Goal: Check status: Check status

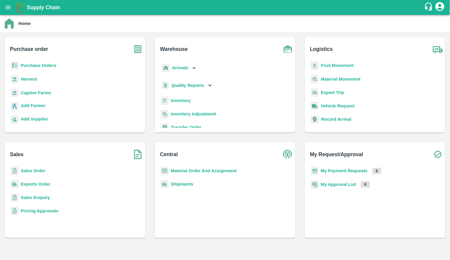
click at [37, 168] on p "Sales Order" at bounding box center [33, 170] width 25 height 7
click at [35, 172] on b "Sales Order" at bounding box center [33, 170] width 25 height 5
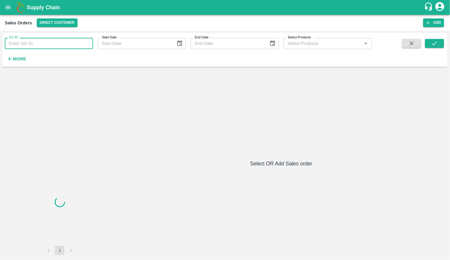
click at [60, 44] on input "SO ID" at bounding box center [49, 43] width 88 height 11
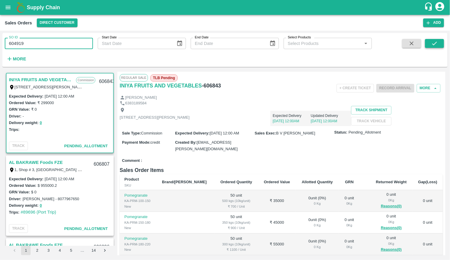
type input "604919"
click at [435, 44] on icon "submit" at bounding box center [434, 44] width 5 height 4
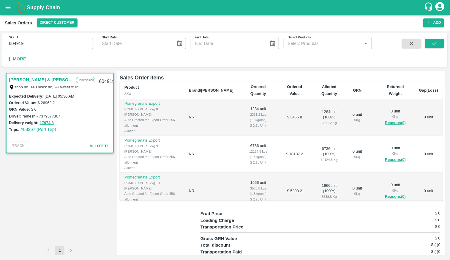
scroll to position [9, 0]
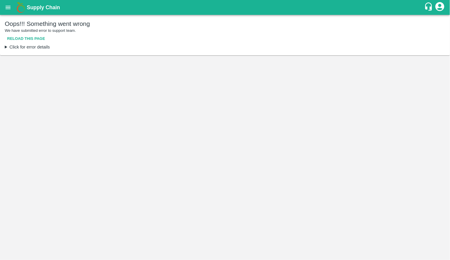
click at [10, 12] on button "open drawer" at bounding box center [8, 8] width 14 height 14
click at [18, 39] on button "Reload this page" at bounding box center [26, 39] width 43 height 10
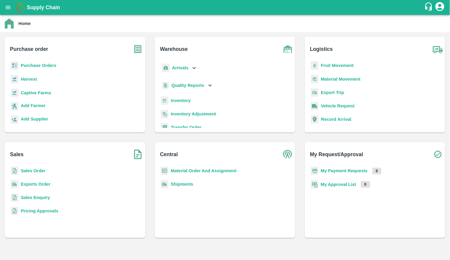
click at [346, 65] on b "Fruit Movement" at bounding box center [337, 65] width 33 height 5
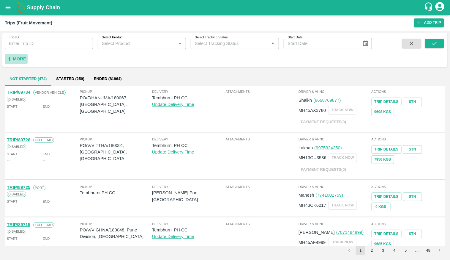
click at [27, 58] on button "More" at bounding box center [16, 59] width 23 height 10
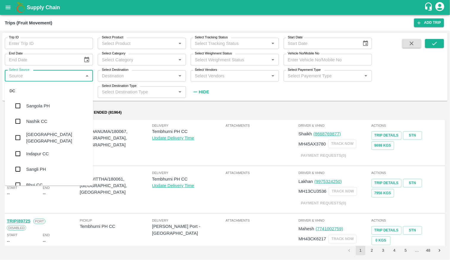
click at [41, 72] on input "Select Source" at bounding box center [44, 76] width 75 height 8
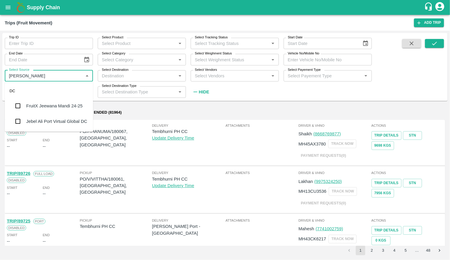
type input "jebe"
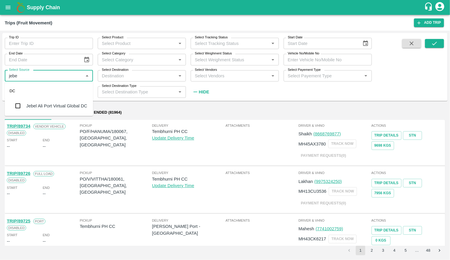
click at [55, 102] on div "Jebel Ali Port Virtual Global DC" at bounding box center [56, 105] width 61 height 7
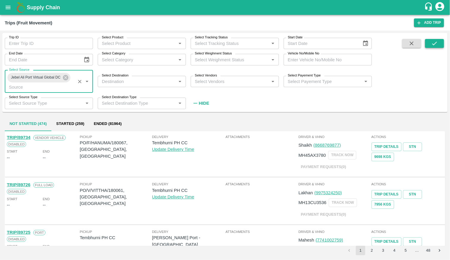
click at [439, 46] on button "submit" at bounding box center [434, 43] width 19 height 9
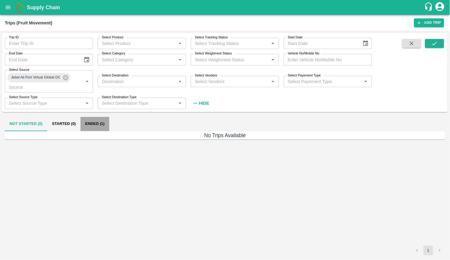
click at [89, 124] on button "Ended (1)" at bounding box center [95, 124] width 29 height 14
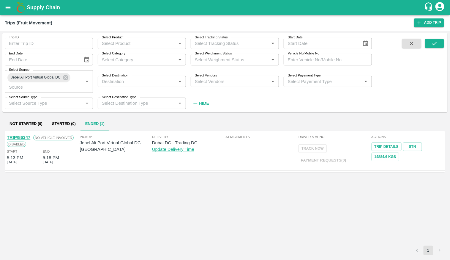
click at [6, 10] on icon "open drawer" at bounding box center [8, 7] width 7 height 7
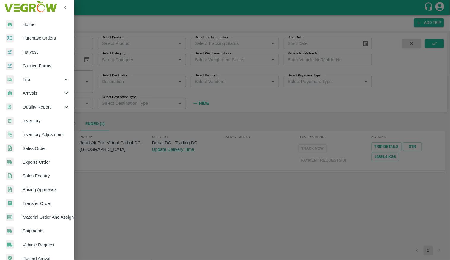
click at [22, 18] on link "Home" at bounding box center [37, 25] width 74 height 14
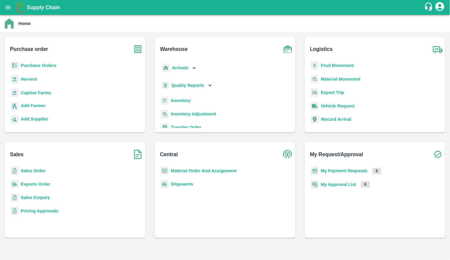
click at [28, 64] on b "Purchase Orders" at bounding box center [39, 65] width 36 height 5
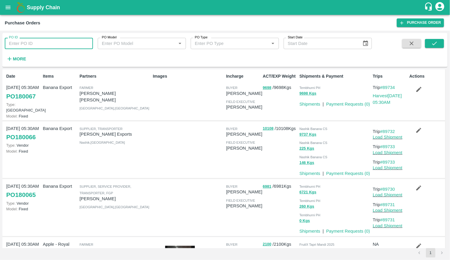
click at [45, 46] on input "PO ID" at bounding box center [49, 43] width 88 height 11
paste input "177424"
type input "177424"
click at [441, 42] on button "submit" at bounding box center [434, 43] width 19 height 9
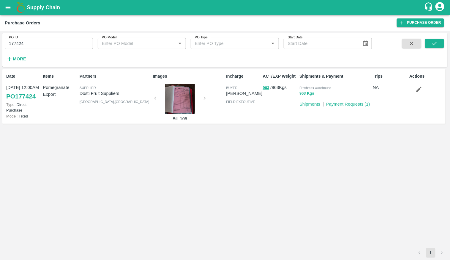
click at [31, 94] on link "PO 177424" at bounding box center [20, 96] width 29 height 11
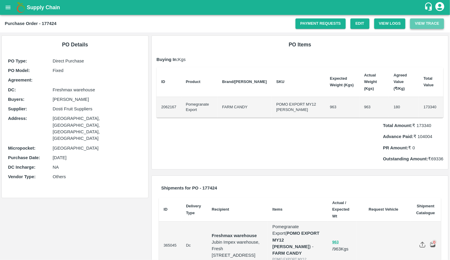
click at [432, 23] on button "View Trace" at bounding box center [427, 23] width 34 height 10
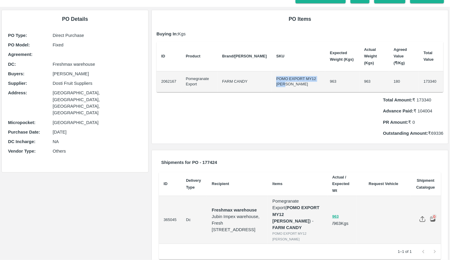
drag, startPoint x: 259, startPoint y: 71, endPoint x: 286, endPoint y: 79, distance: 28.0
click at [286, 79] on td "POMO EXPORT MY12 DANA" at bounding box center [299, 81] width 54 height 21
click at [359, 74] on td "963" at bounding box center [373, 81] width 29 height 21
